Goal: Navigation & Orientation: Find specific page/section

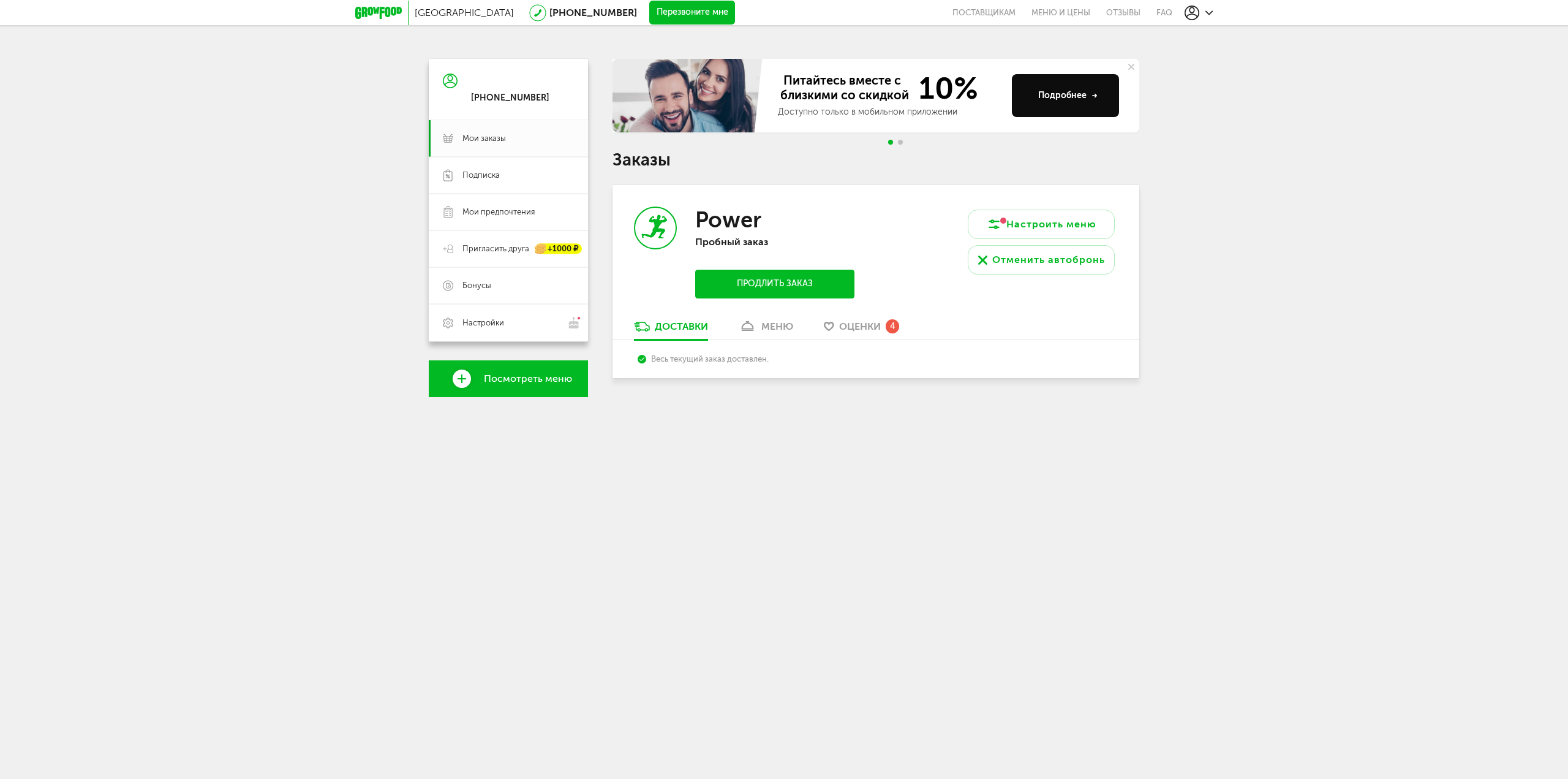
click at [771, 330] on div "меню" at bounding box center [777, 326] width 32 height 12
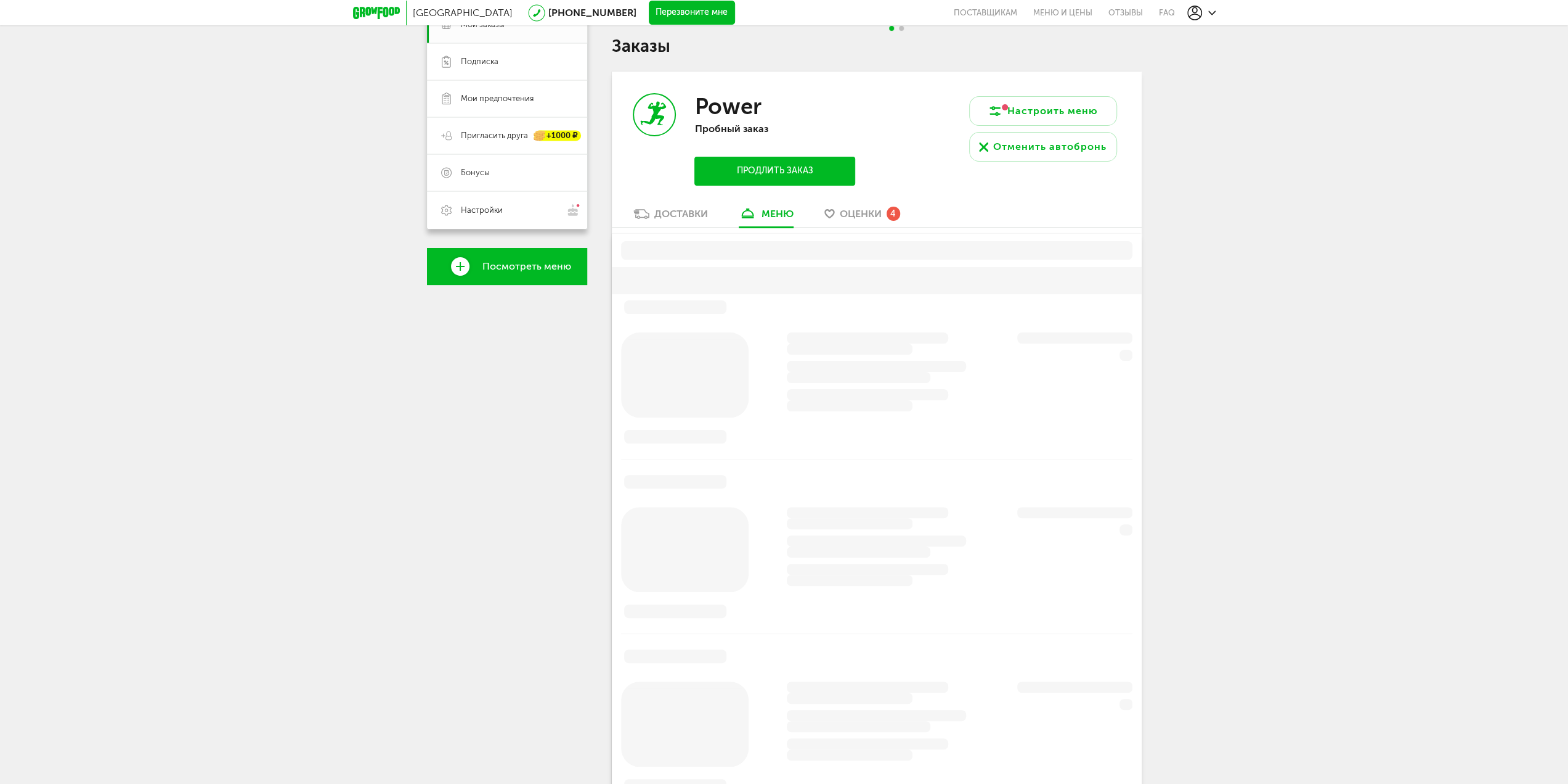
scroll to position [155, 0]
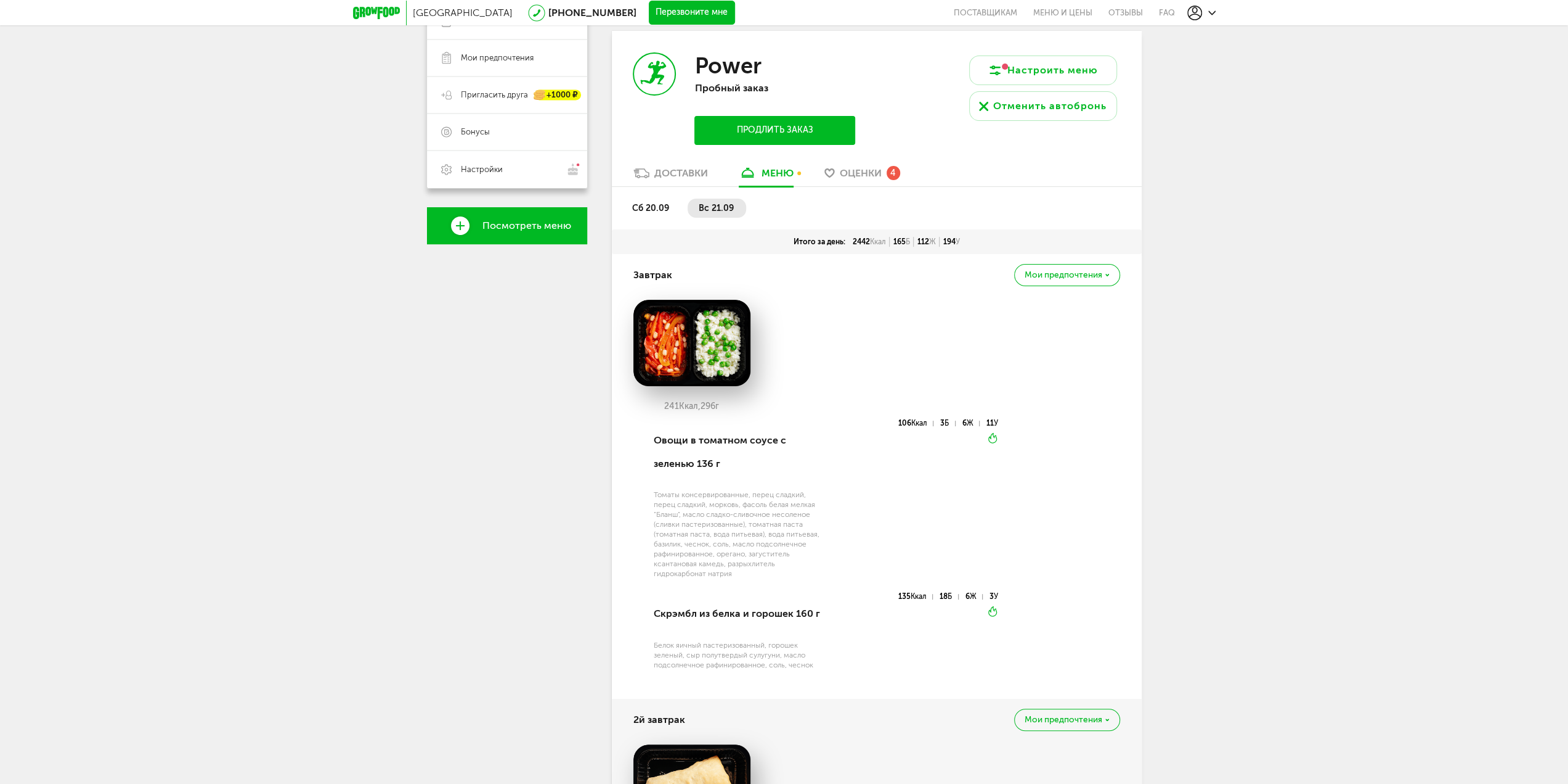
click at [868, 175] on span "Оценки" at bounding box center [860, 173] width 42 height 12
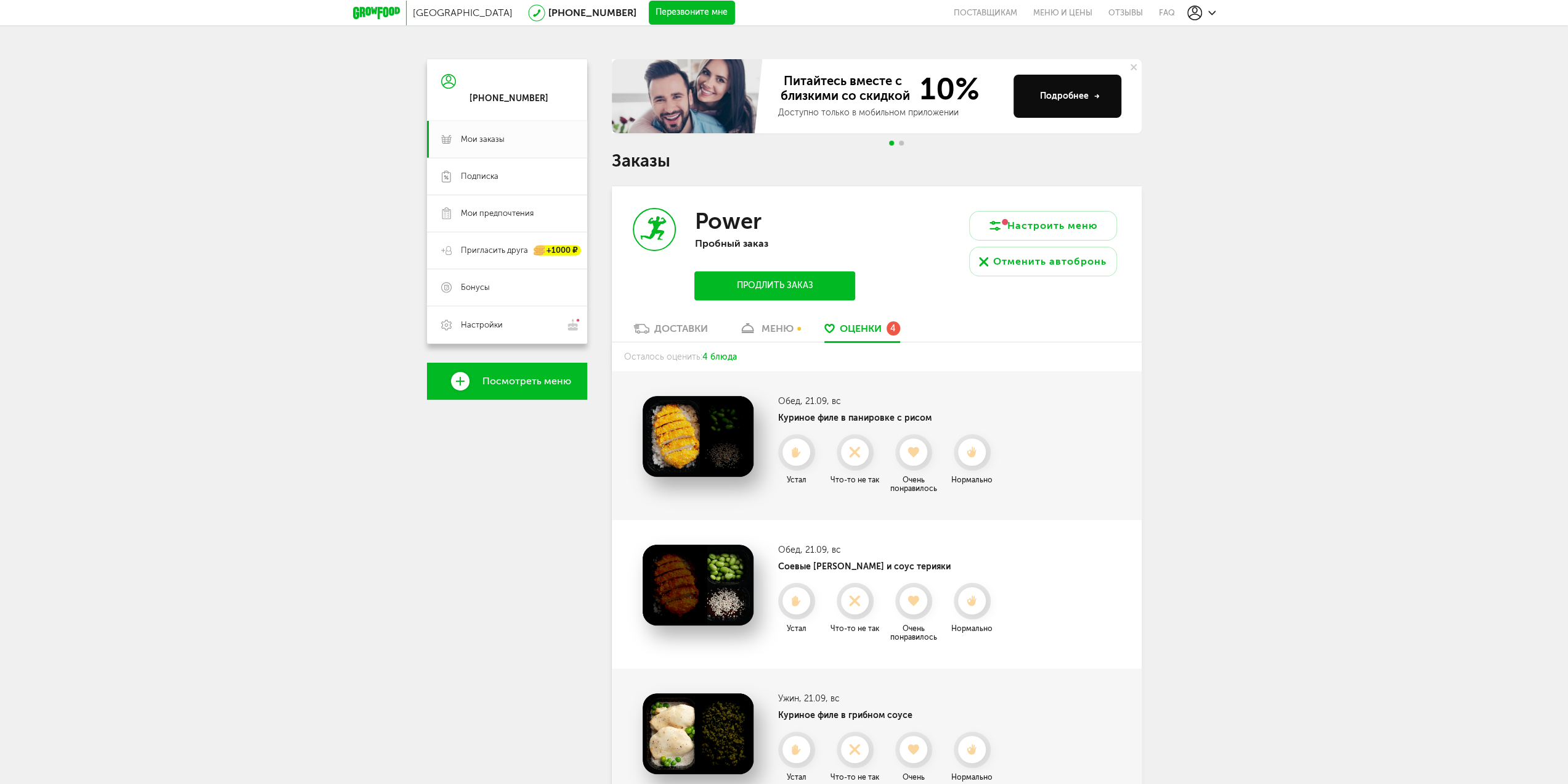
click at [784, 338] on link "меню" at bounding box center [767, 331] width 67 height 20
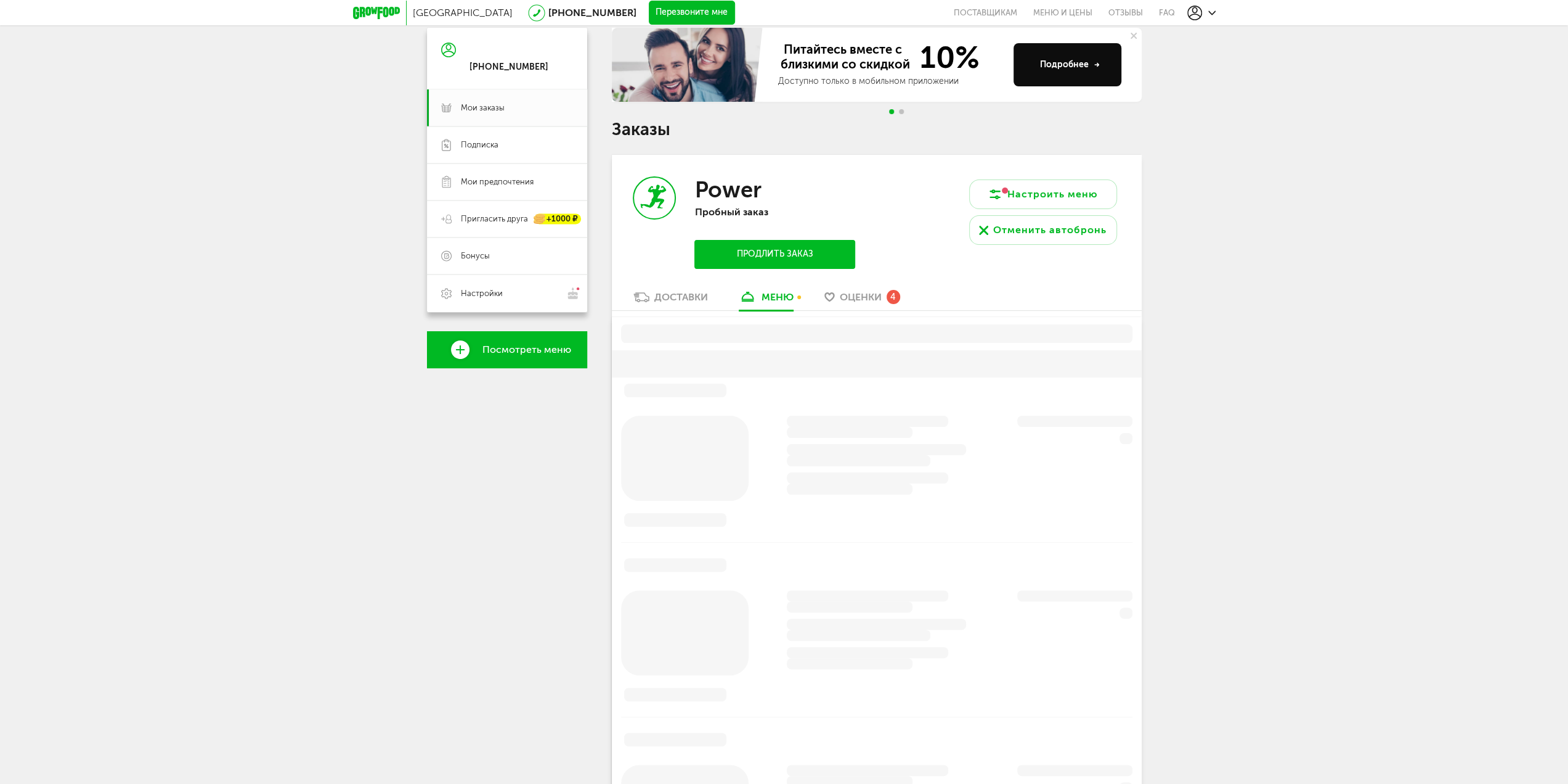
scroll to position [155, 0]
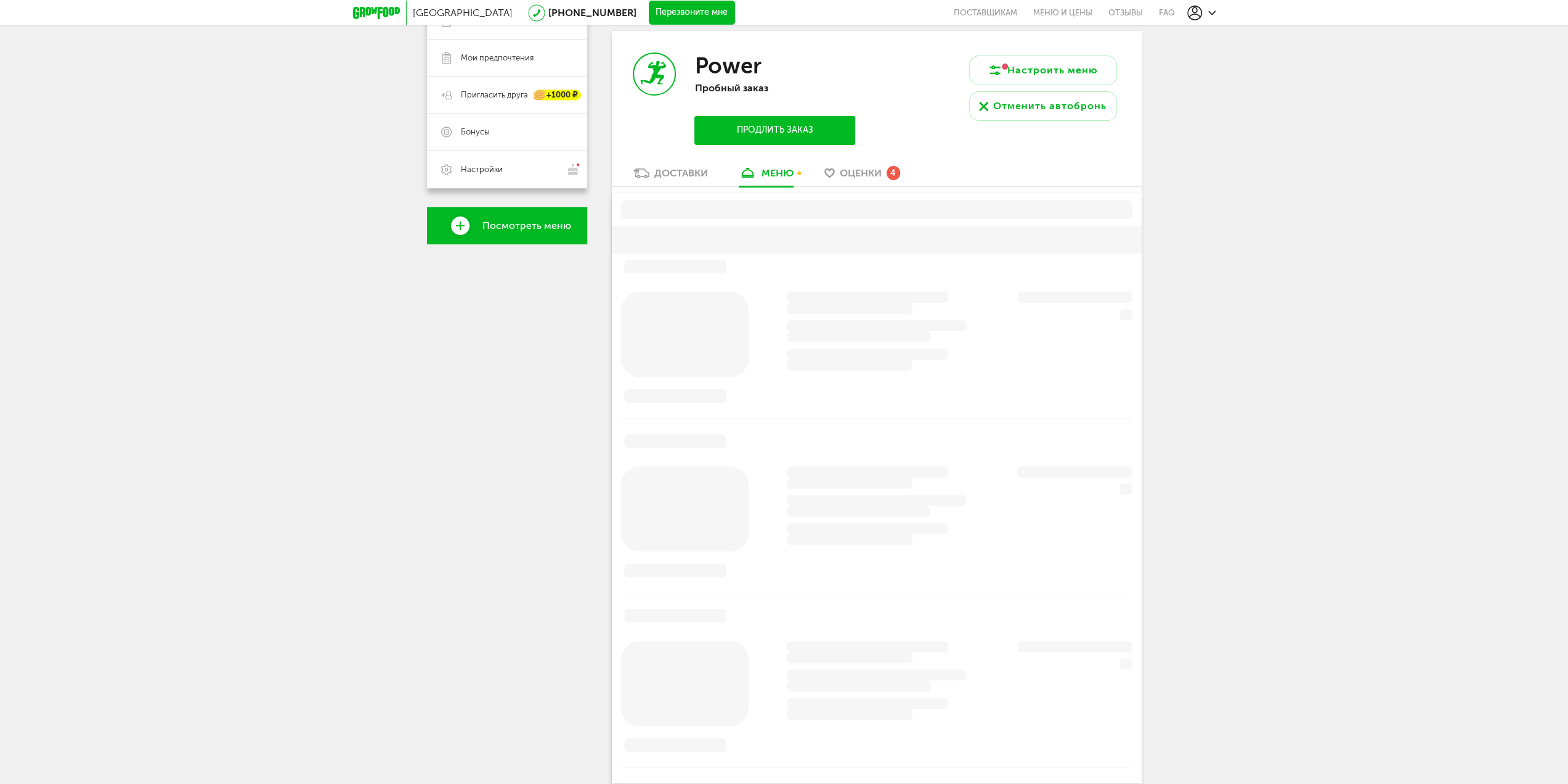
click at [662, 171] on div "Доставки" at bounding box center [681, 173] width 53 height 12
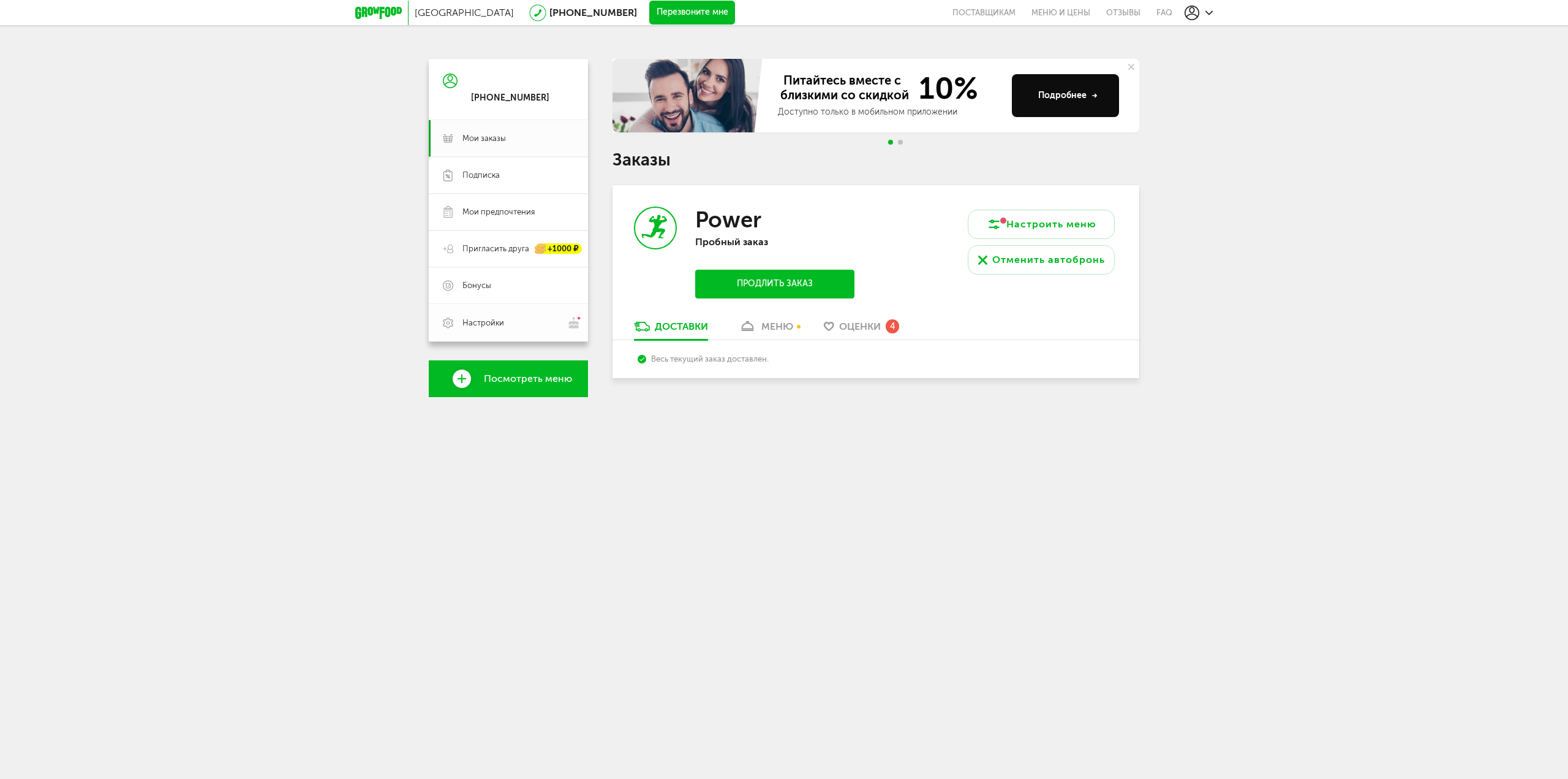
click at [492, 323] on span "Настройки" at bounding box center [483, 323] width 42 height 11
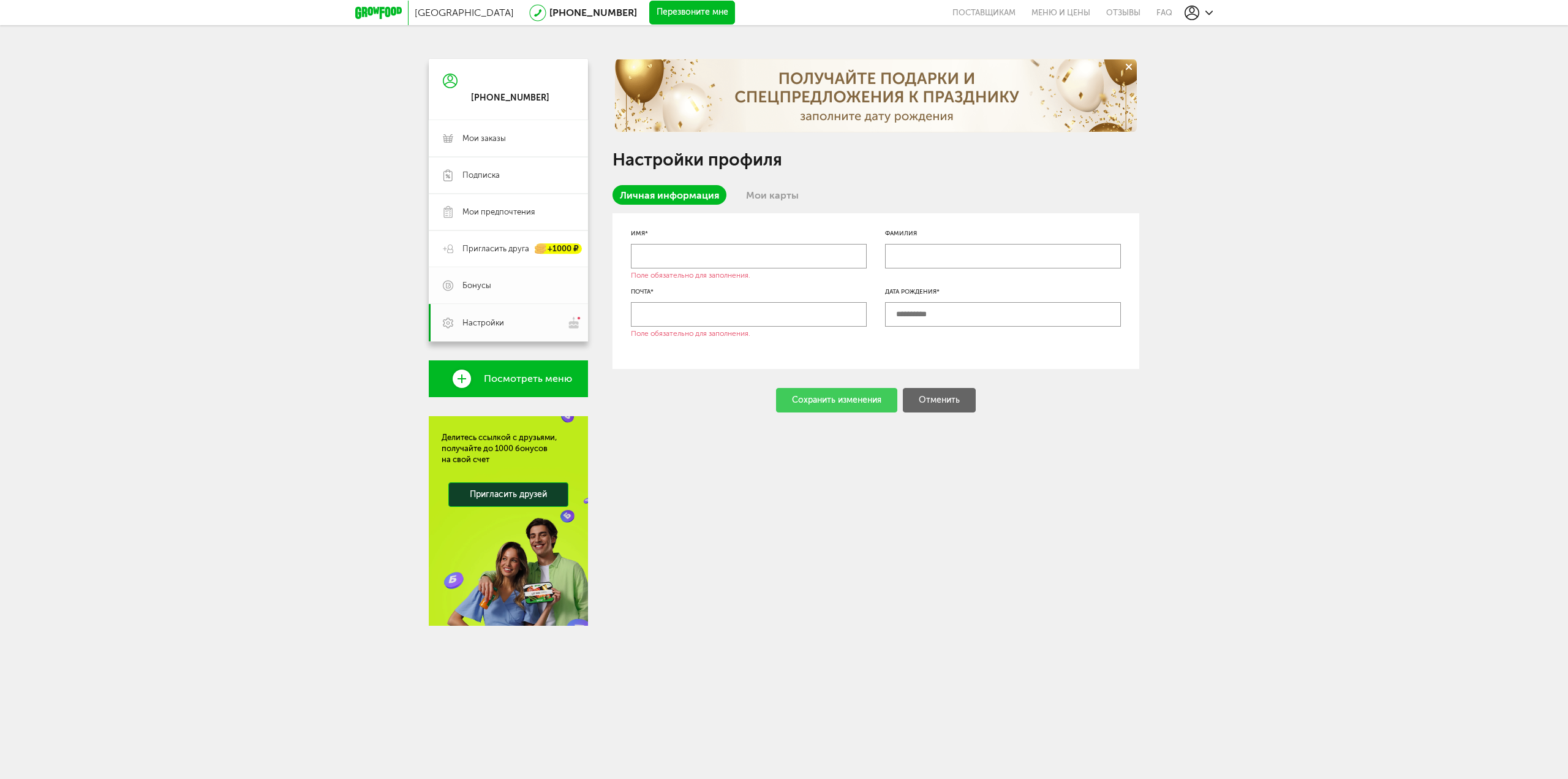
click at [496, 297] on link "Бонусы" at bounding box center [507, 285] width 159 height 37
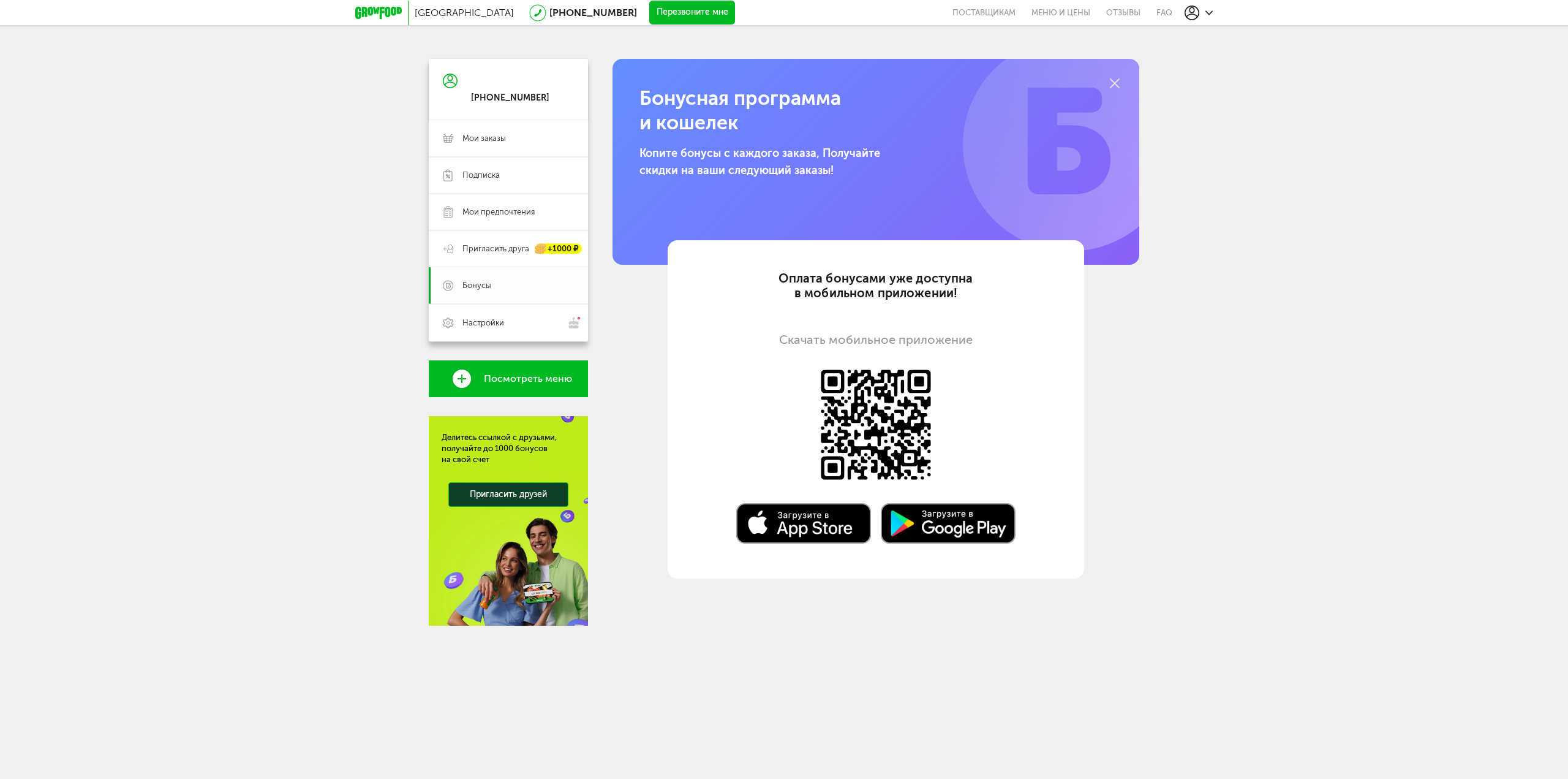
click at [502, 267] on link "Пригласить друга +1000 ₽" at bounding box center [507, 249] width 159 height 37
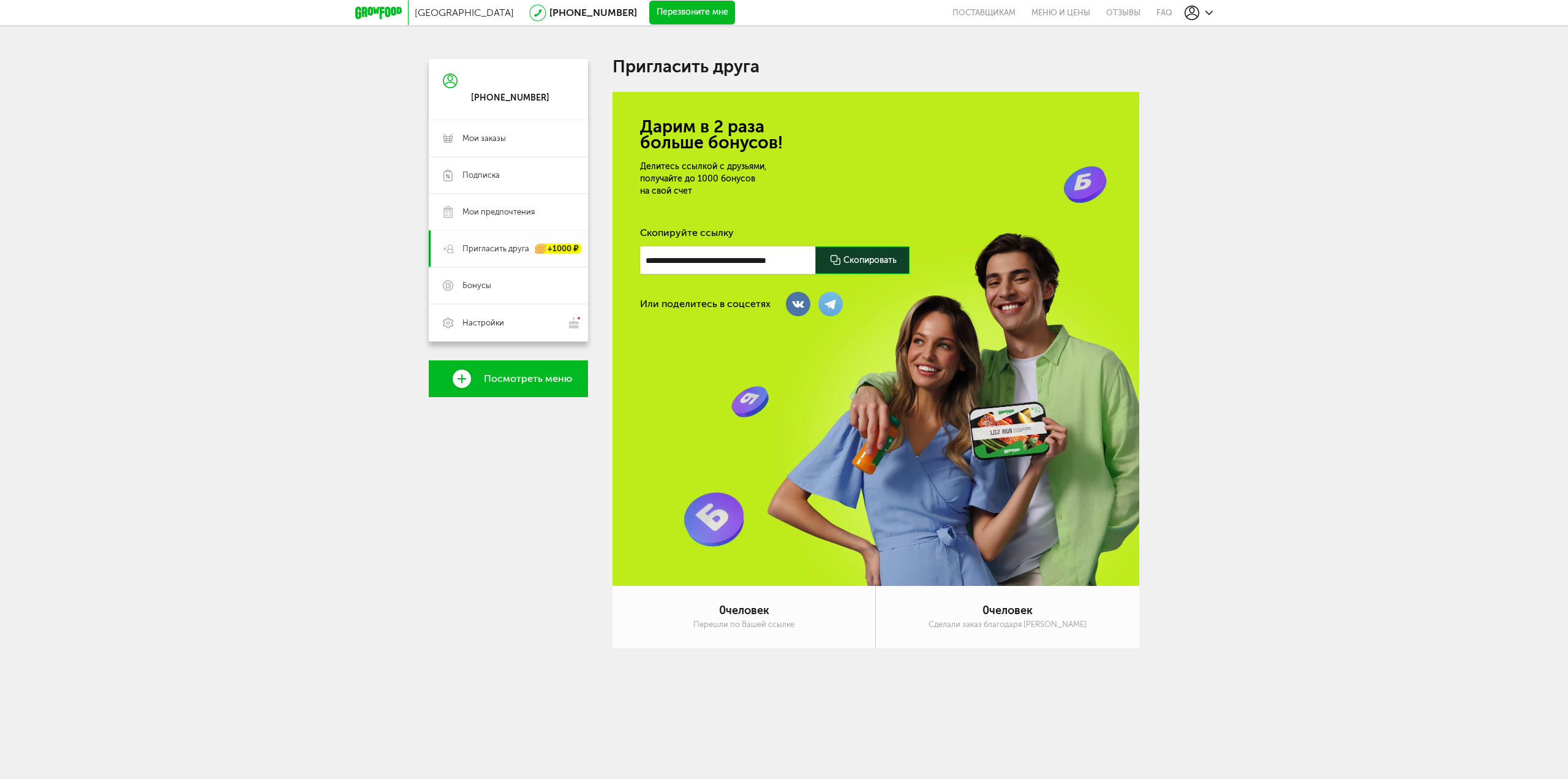
click at [504, 237] on link "Пригласить друга +1000 ₽" at bounding box center [507, 249] width 159 height 37
click at [495, 205] on link "Мои предпочтения" at bounding box center [507, 212] width 159 height 37
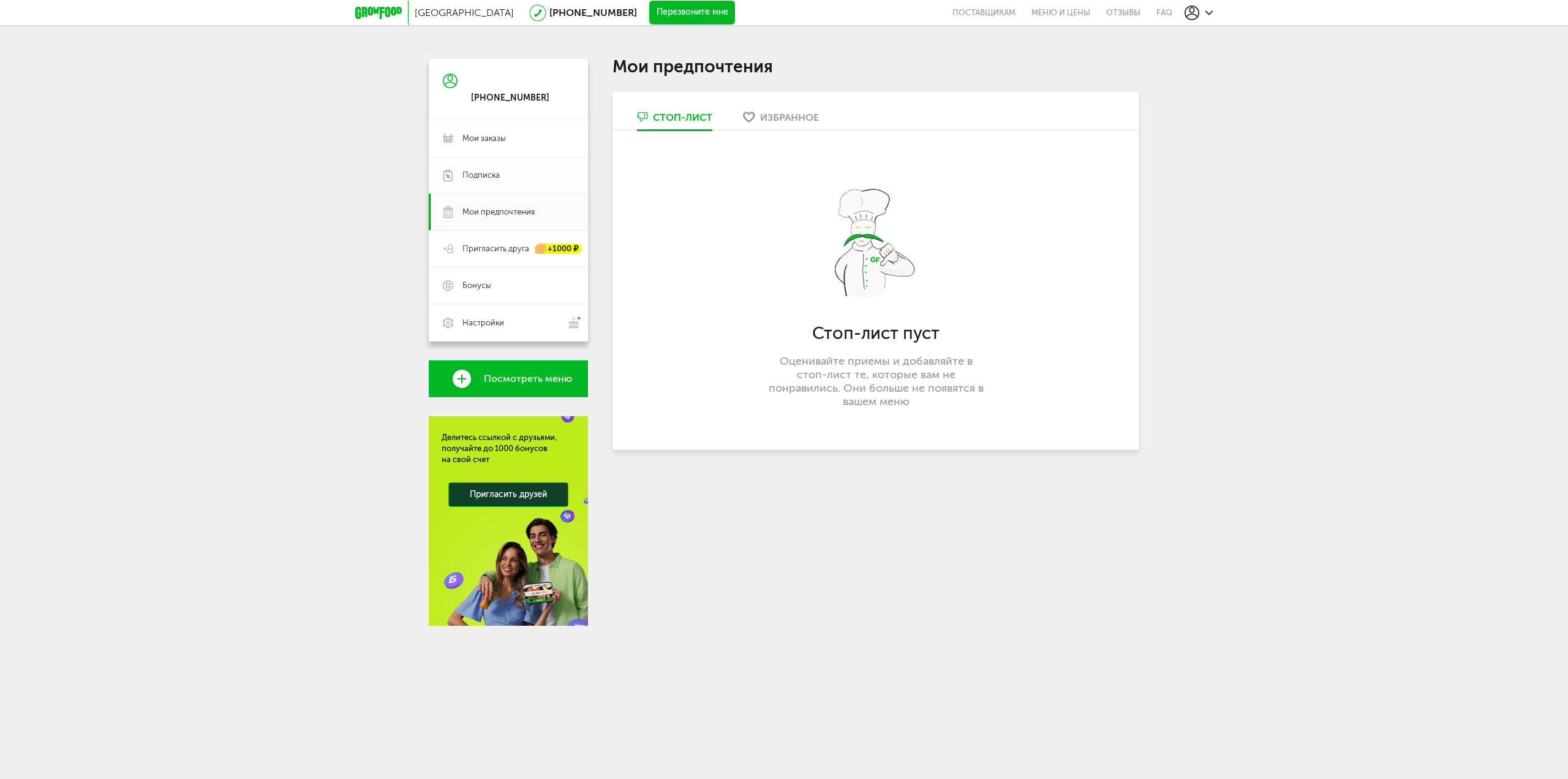
click at [492, 175] on span "Подписка" at bounding box center [481, 176] width 37 height 11
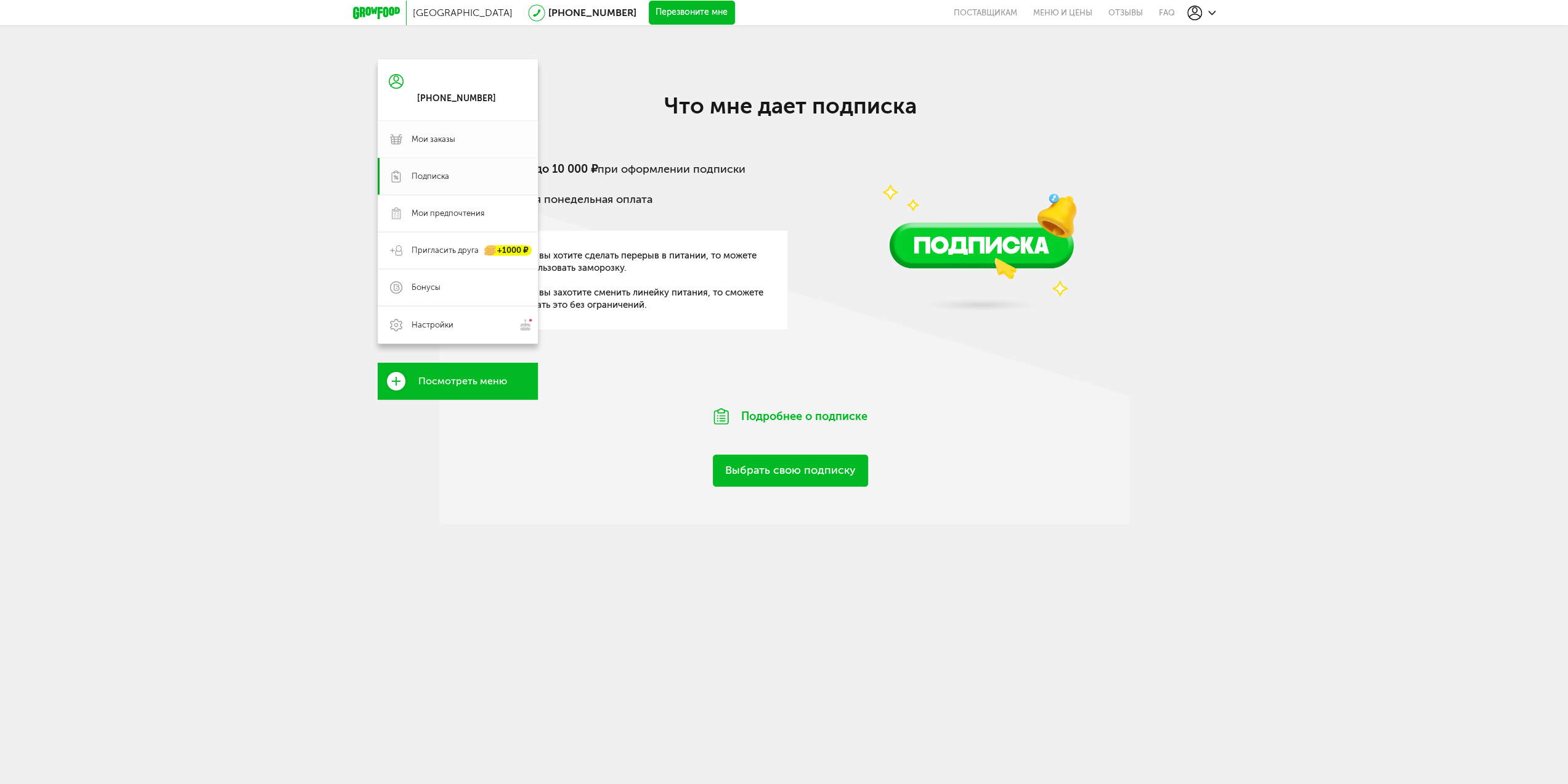
click at [481, 143] on span "Мои заказы" at bounding box center [468, 139] width 114 height 11
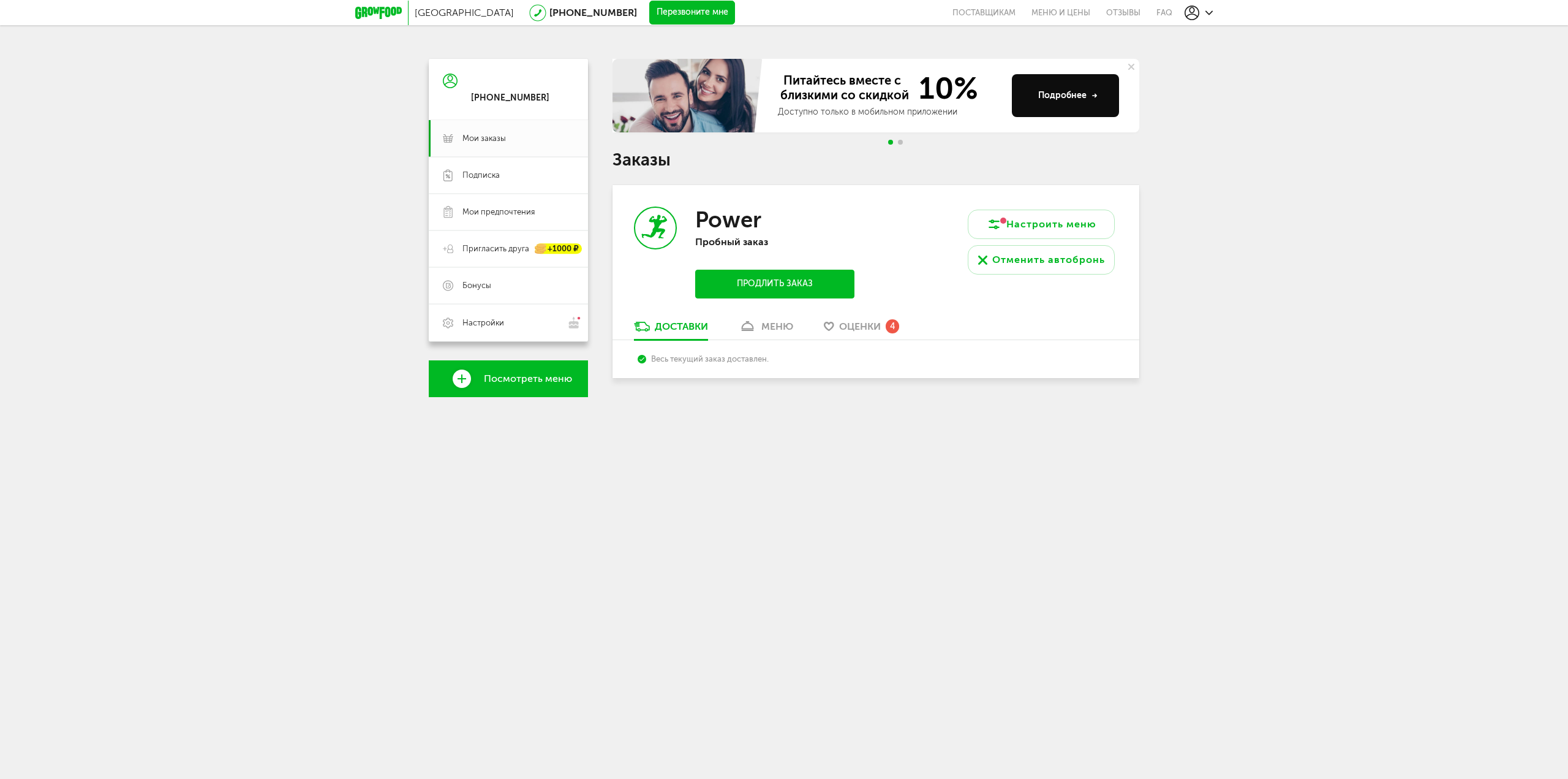
click at [759, 329] on link "меню" at bounding box center [766, 329] width 67 height 20
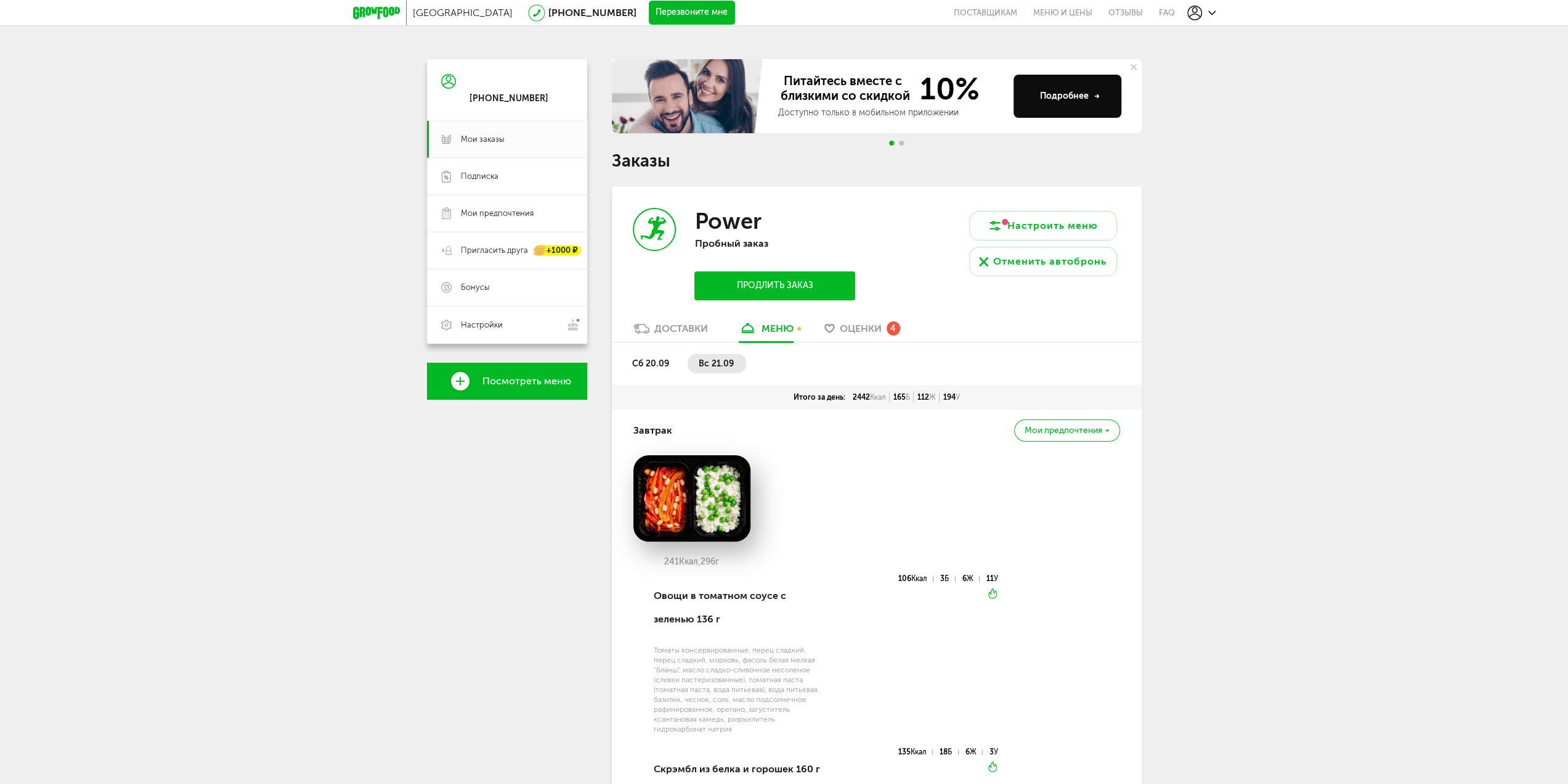
click at [854, 327] on span "Оценки" at bounding box center [860, 328] width 42 height 12
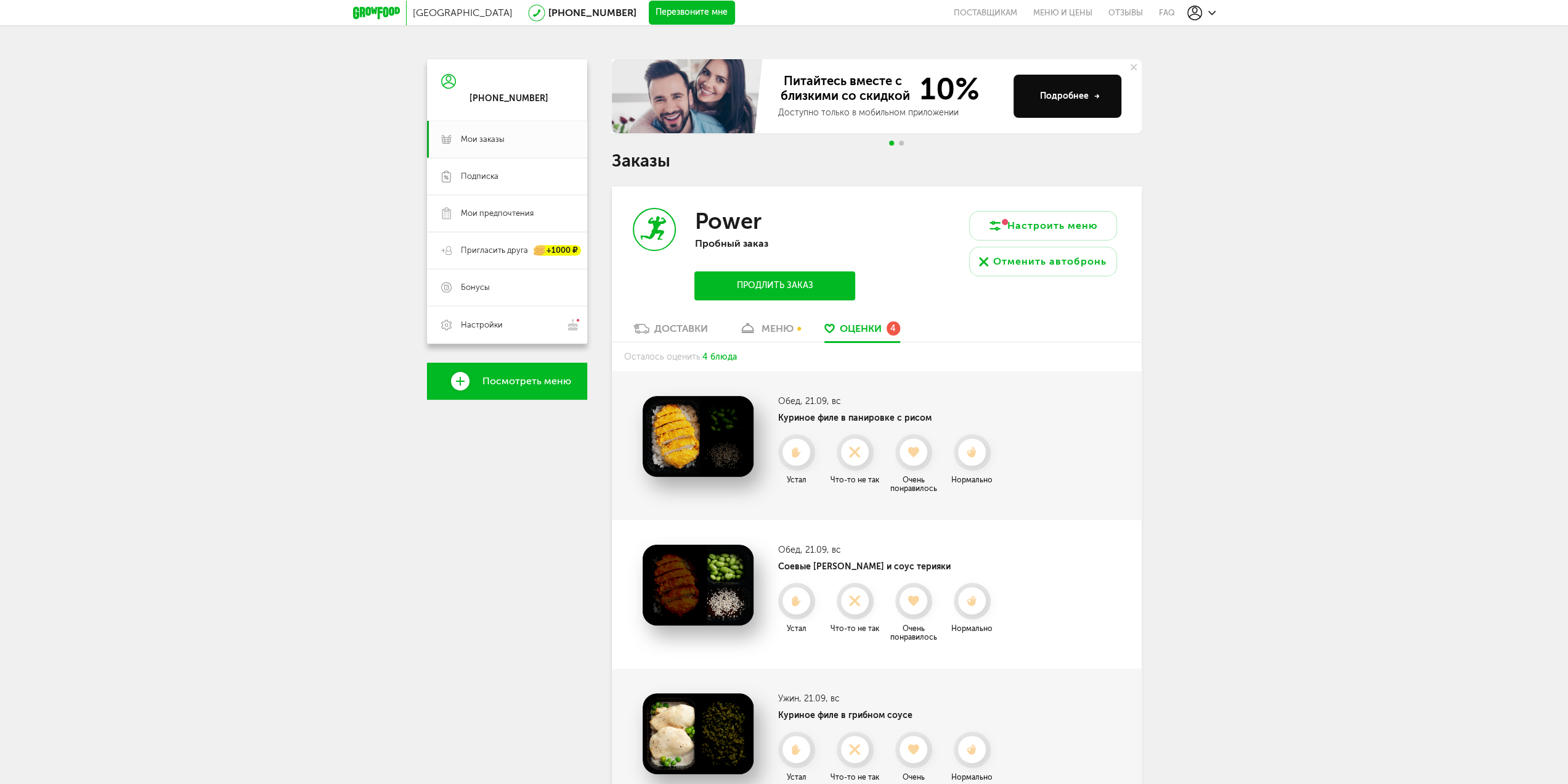
click at [659, 326] on div "Доставки" at bounding box center [681, 328] width 53 height 12
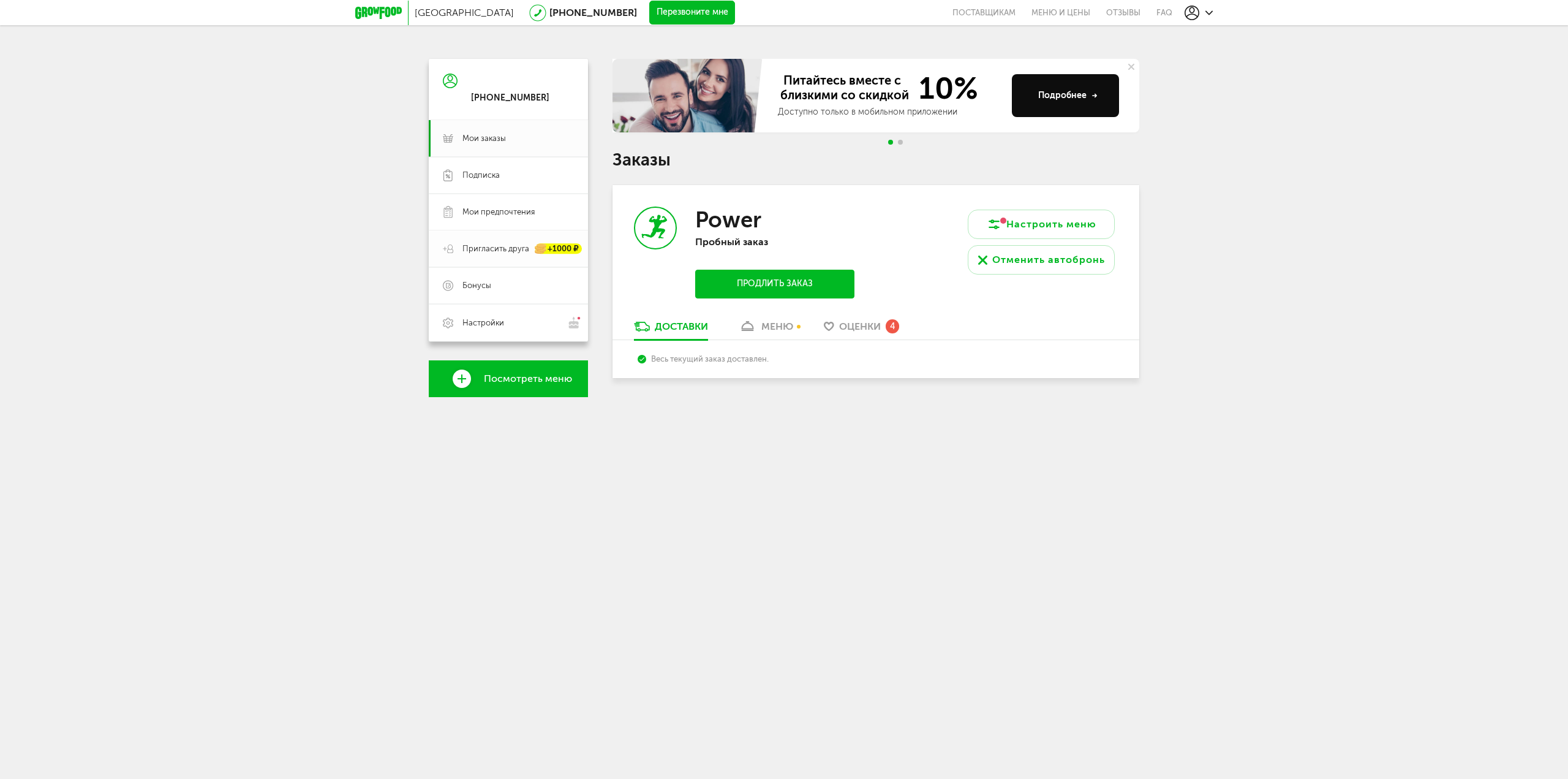
click at [517, 242] on link "Пригласить друга +1000 ₽" at bounding box center [507, 249] width 159 height 37
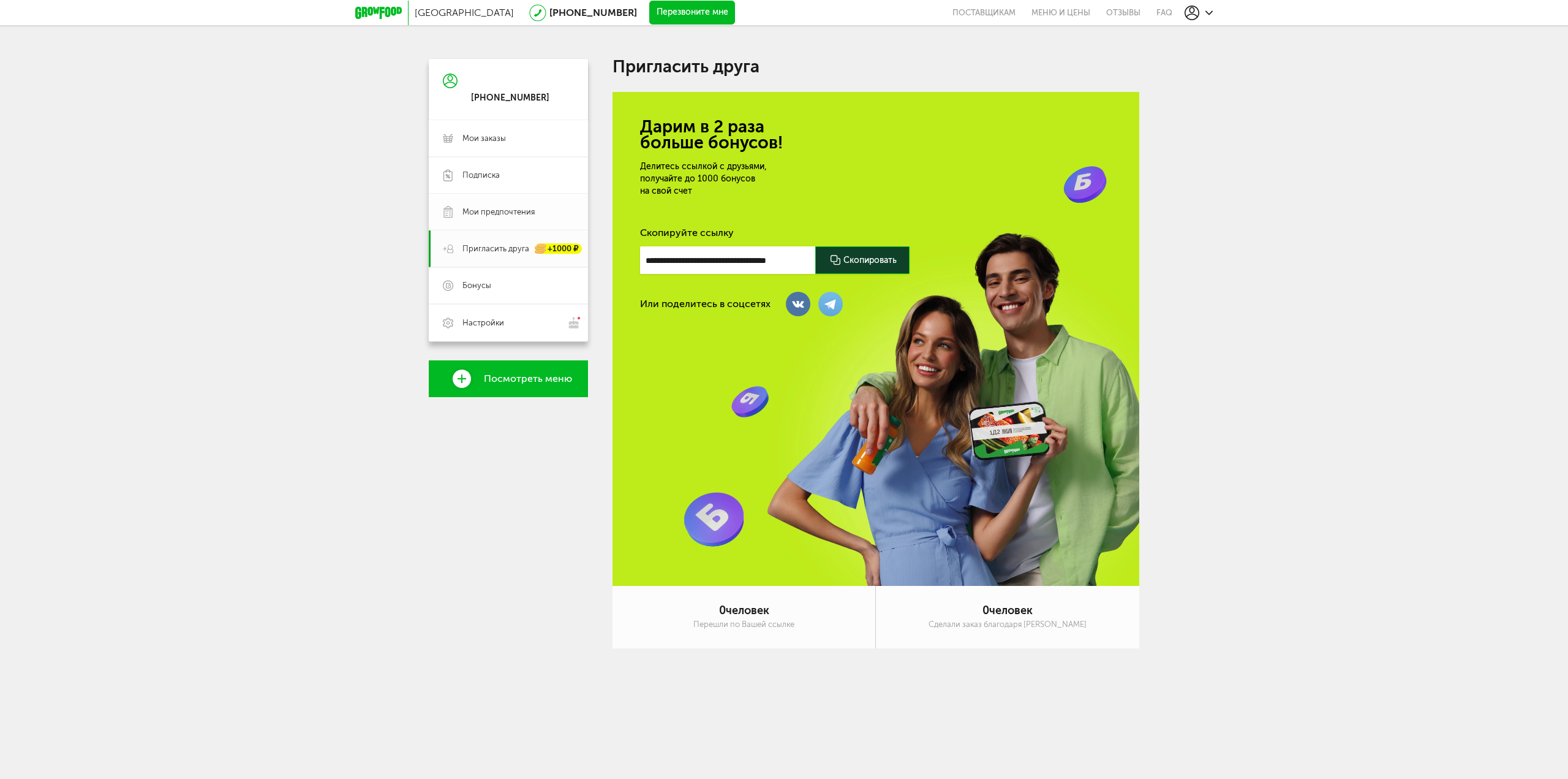
click at [507, 213] on span "Мои предпочтения" at bounding box center [499, 212] width 72 height 11
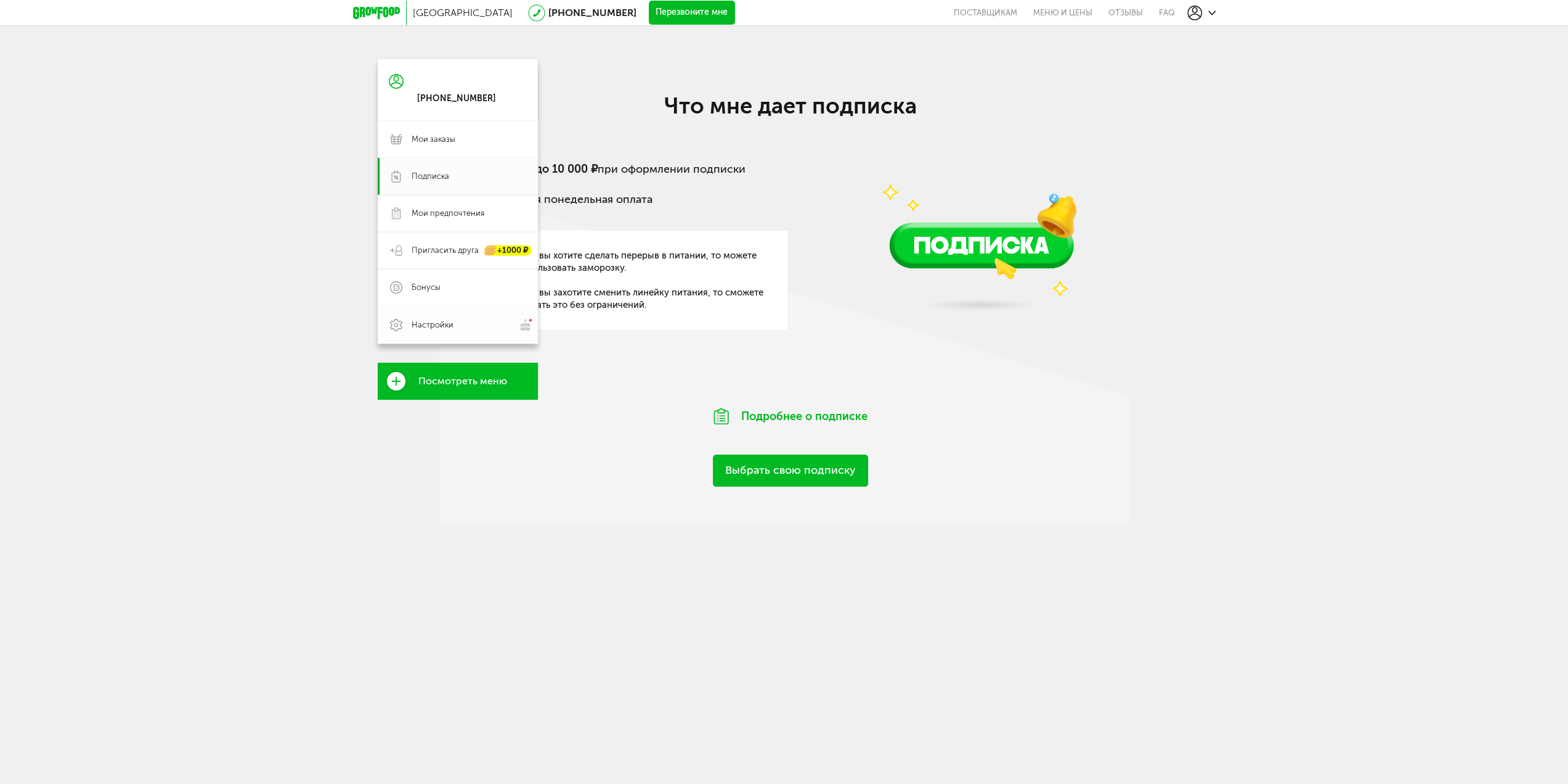
click at [398, 331] on link "Настройки" at bounding box center [457, 325] width 160 height 37
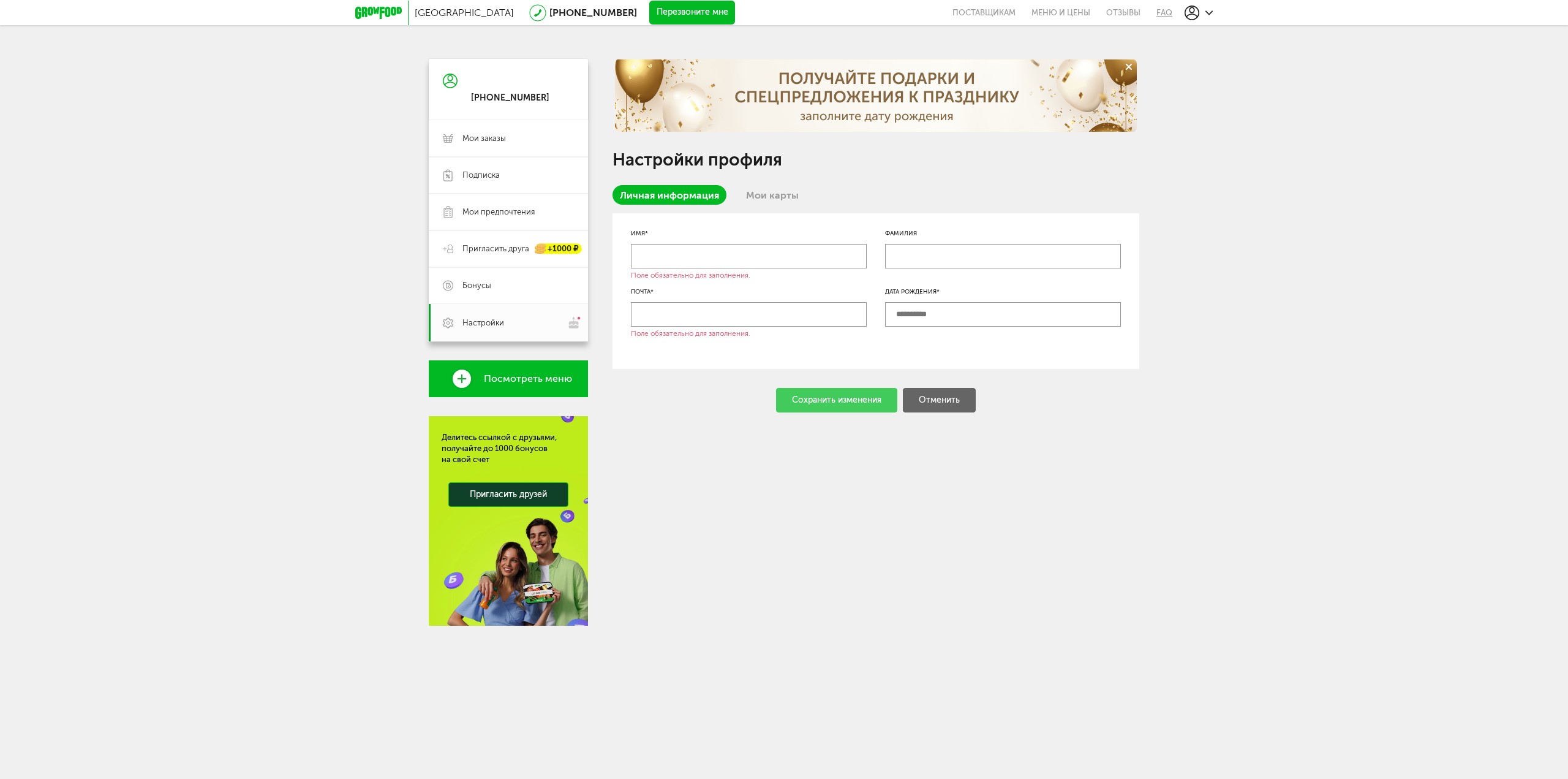
click at [1160, 13] on link "FAQ" at bounding box center [1161, 12] width 24 height 25
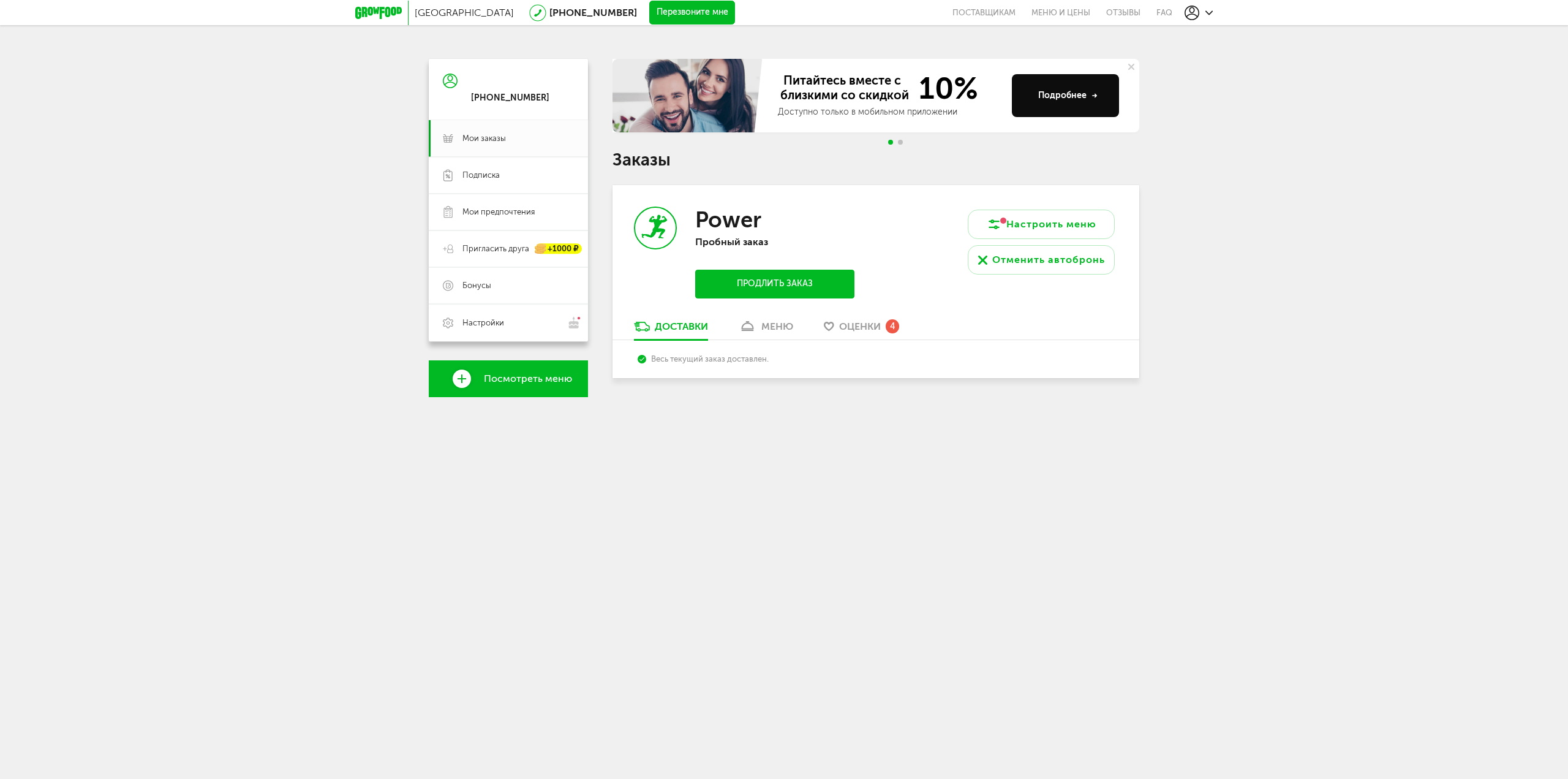
click at [379, 6] on div at bounding box center [381, 13] width 53 height 24
